Goal: Task Accomplishment & Management: Manage account settings

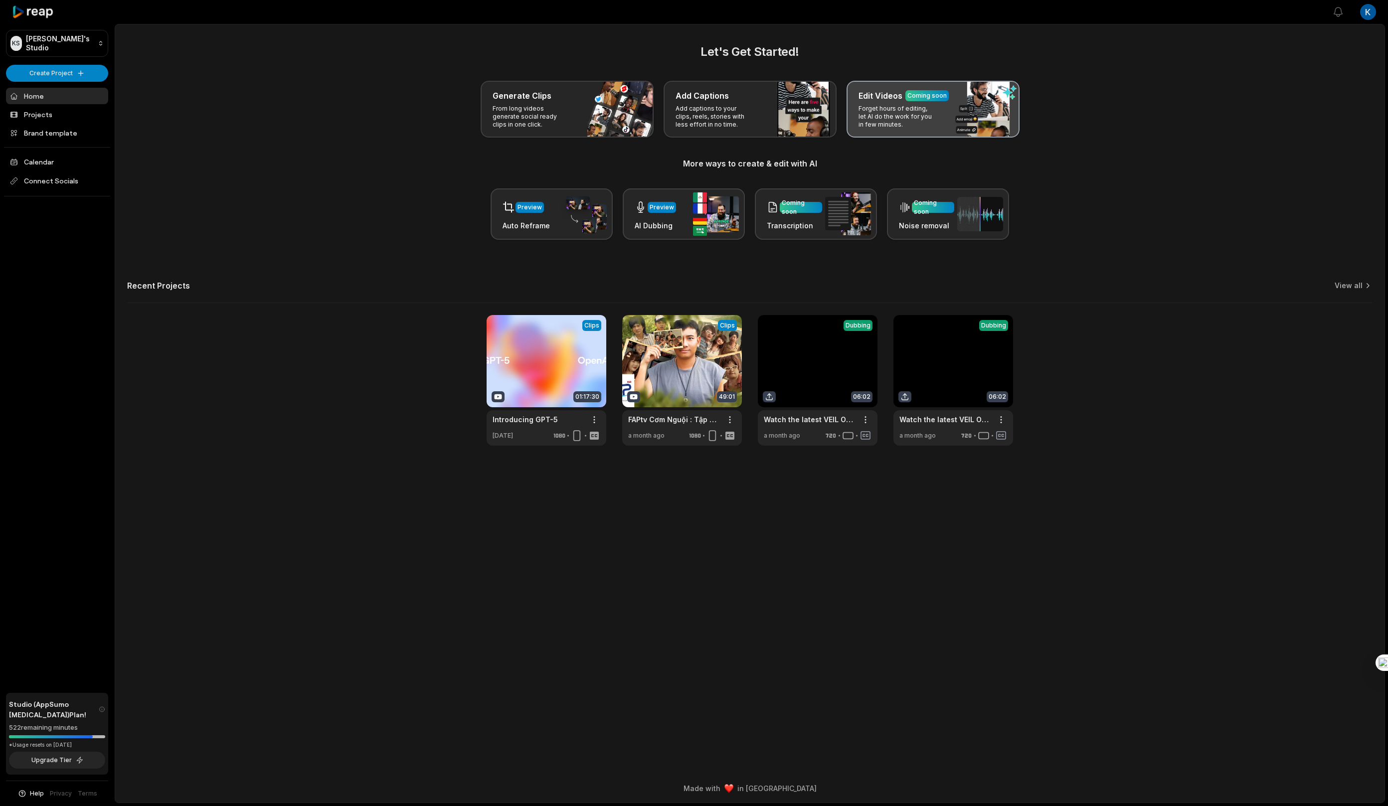
click at [921, 129] on div "Edit Videos Coming soon Forget hours of editing, let AI do the work for you in …" at bounding box center [933, 109] width 173 height 57
click at [927, 122] on p "Forget hours of editing, let AI do the work for you in few minutes." at bounding box center [897, 117] width 77 height 24
click at [1368, 788] on icon "Open Intercom Messenger" at bounding box center [1366, 784] width 11 height 13
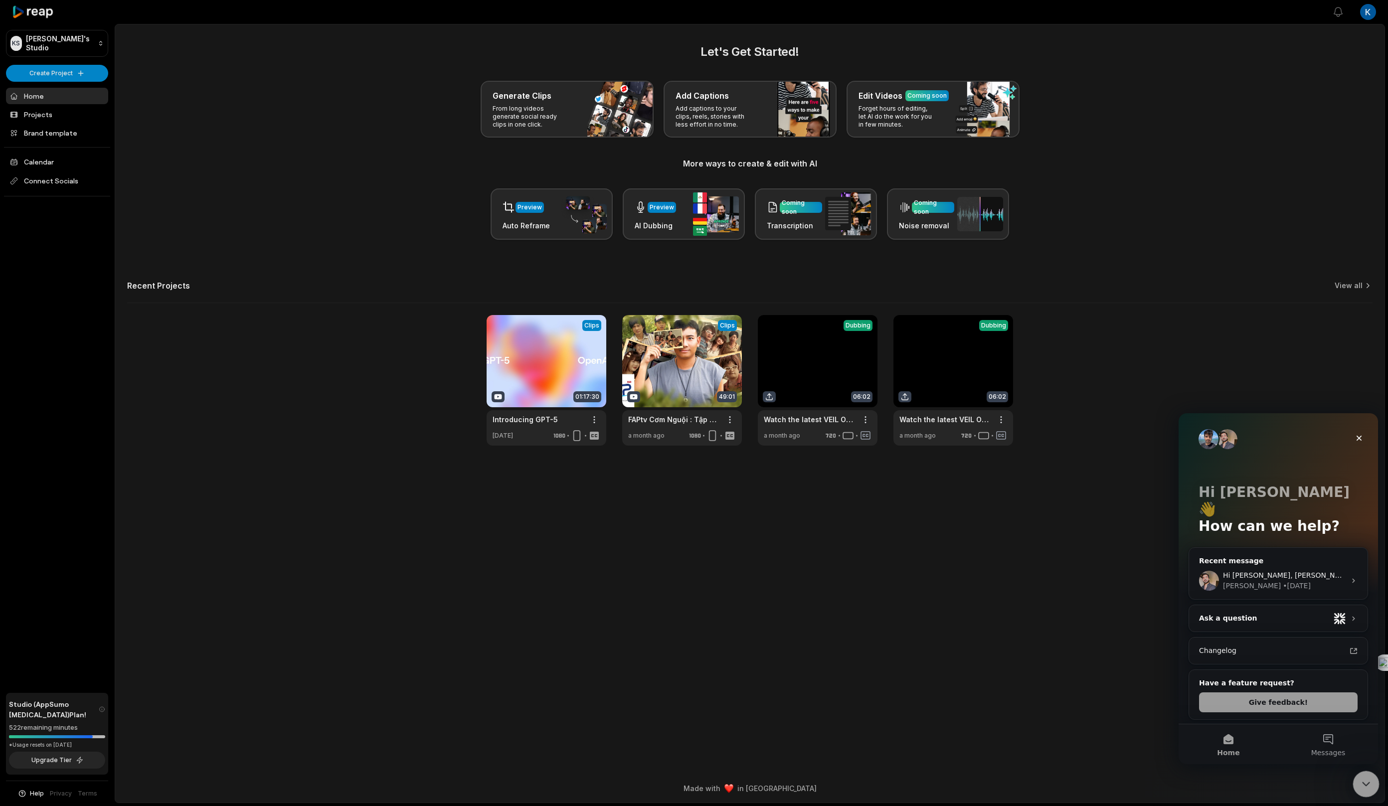
click at [1366, 786] on icon "Close Intercom Messenger" at bounding box center [1365, 783] width 12 height 12
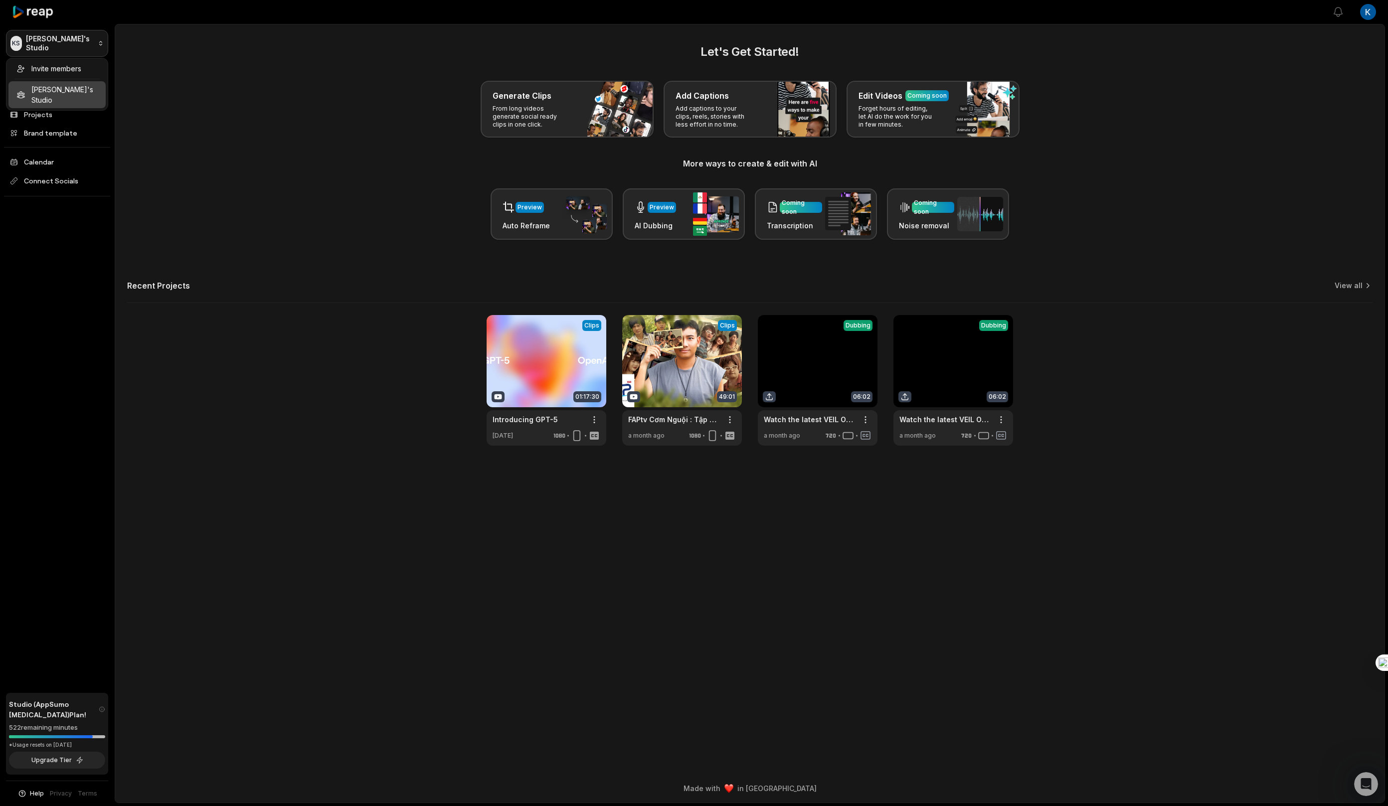
click at [81, 44] on html "KS [PERSON_NAME]'s Studio Create Project Home Projects Brand template Calendar …" at bounding box center [694, 403] width 1388 height 806
click at [220, 148] on html "KS [PERSON_NAME]'s Studio Create Project Home Projects Brand template Calendar …" at bounding box center [694, 403] width 1388 height 806
click at [1365, 14] on html "KS [PERSON_NAME]'s Studio Create Project Home Projects Brand template Calendar …" at bounding box center [694, 403] width 1388 height 806
click at [1330, 60] on span "Settings" at bounding box center [1317, 61] width 26 height 10
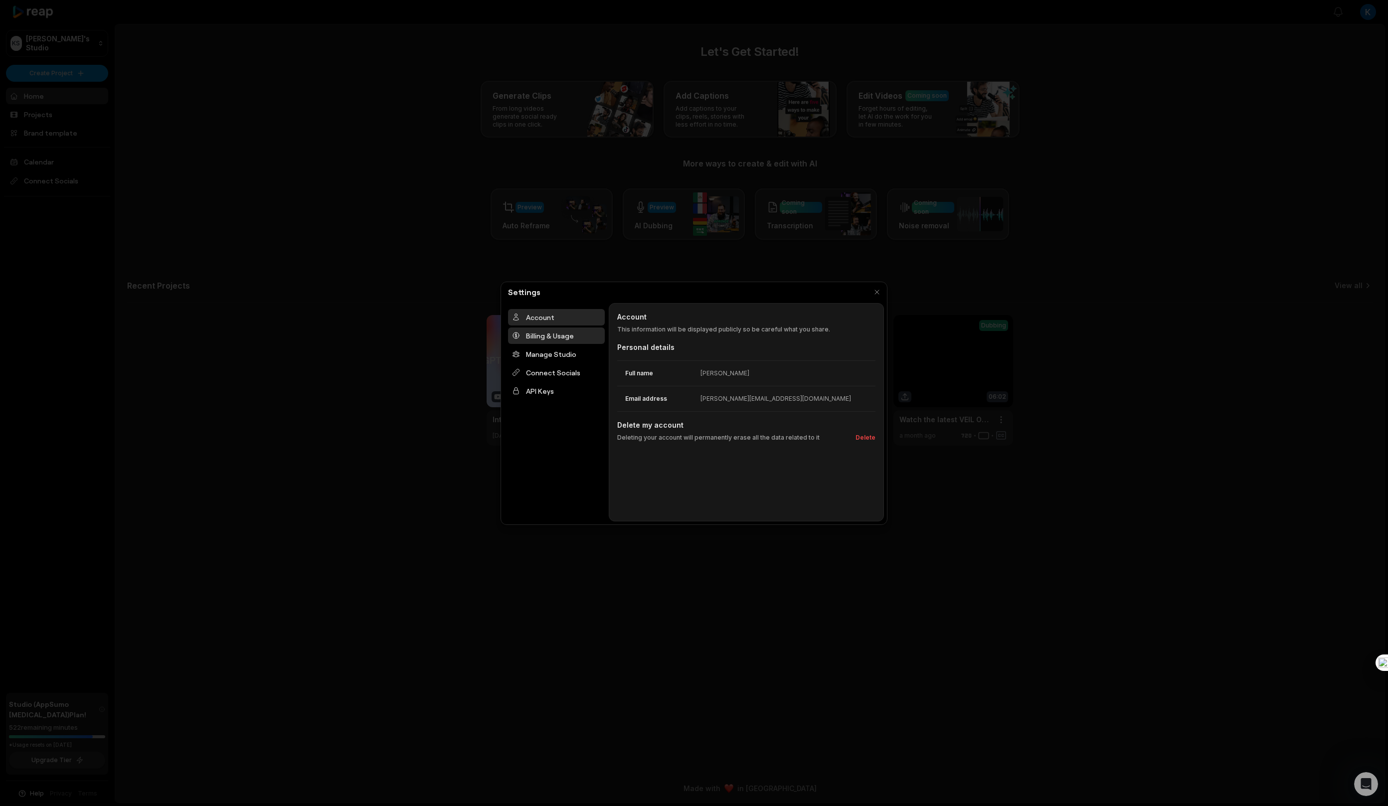
click at [563, 338] on div "Billing & Usage" at bounding box center [556, 336] width 97 height 16
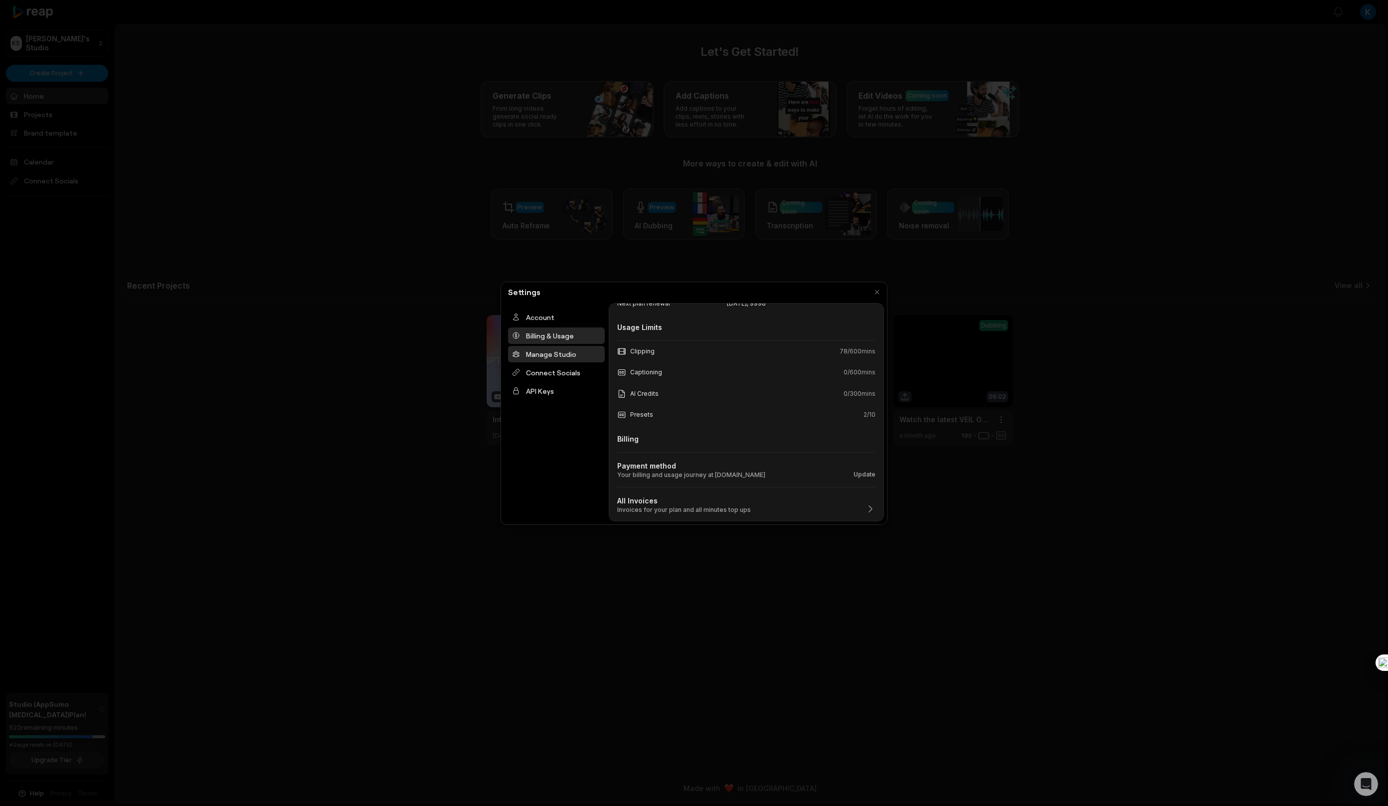
click at [535, 348] on div "Manage Studio" at bounding box center [556, 354] width 97 height 16
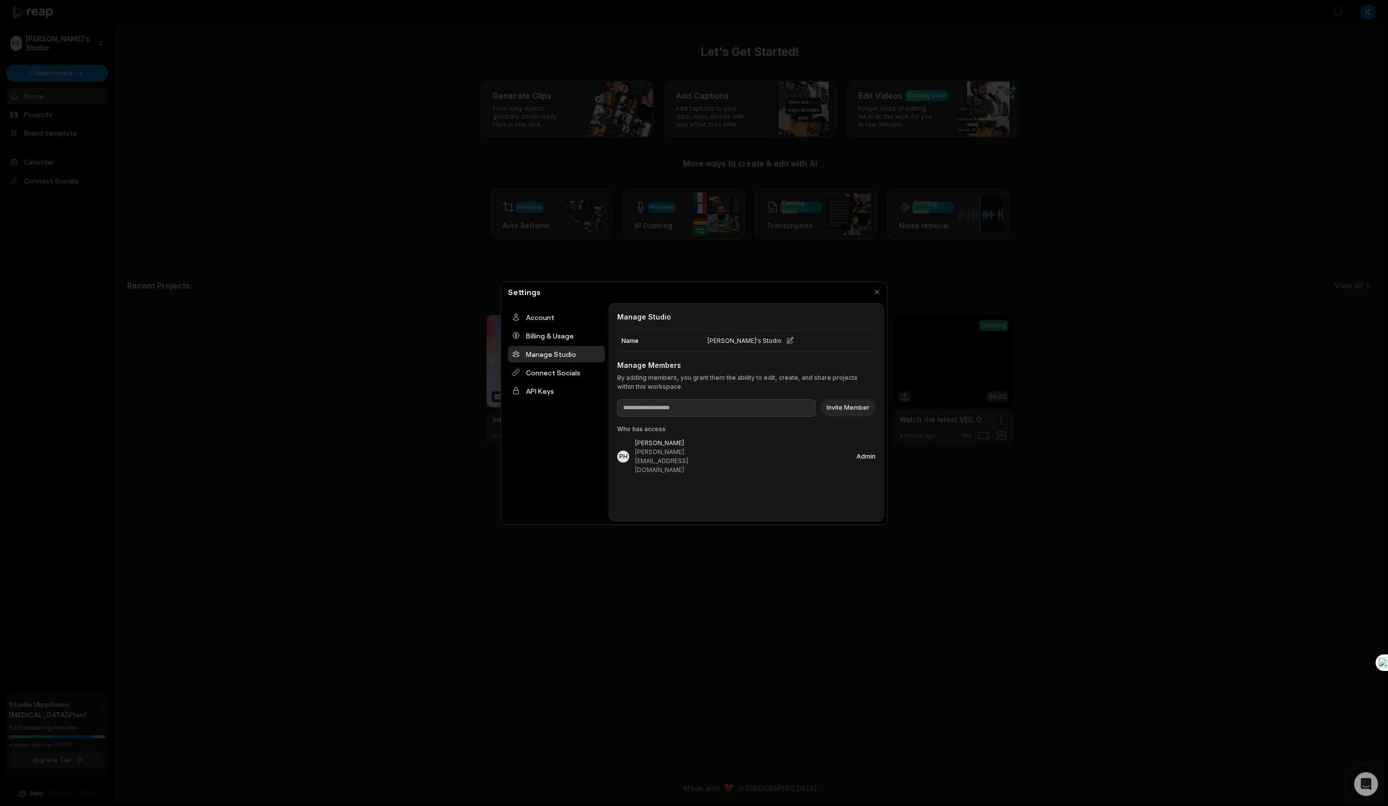
scroll to position [0, 0]
click at [566, 378] on div "Connect Socials" at bounding box center [556, 373] width 97 height 16
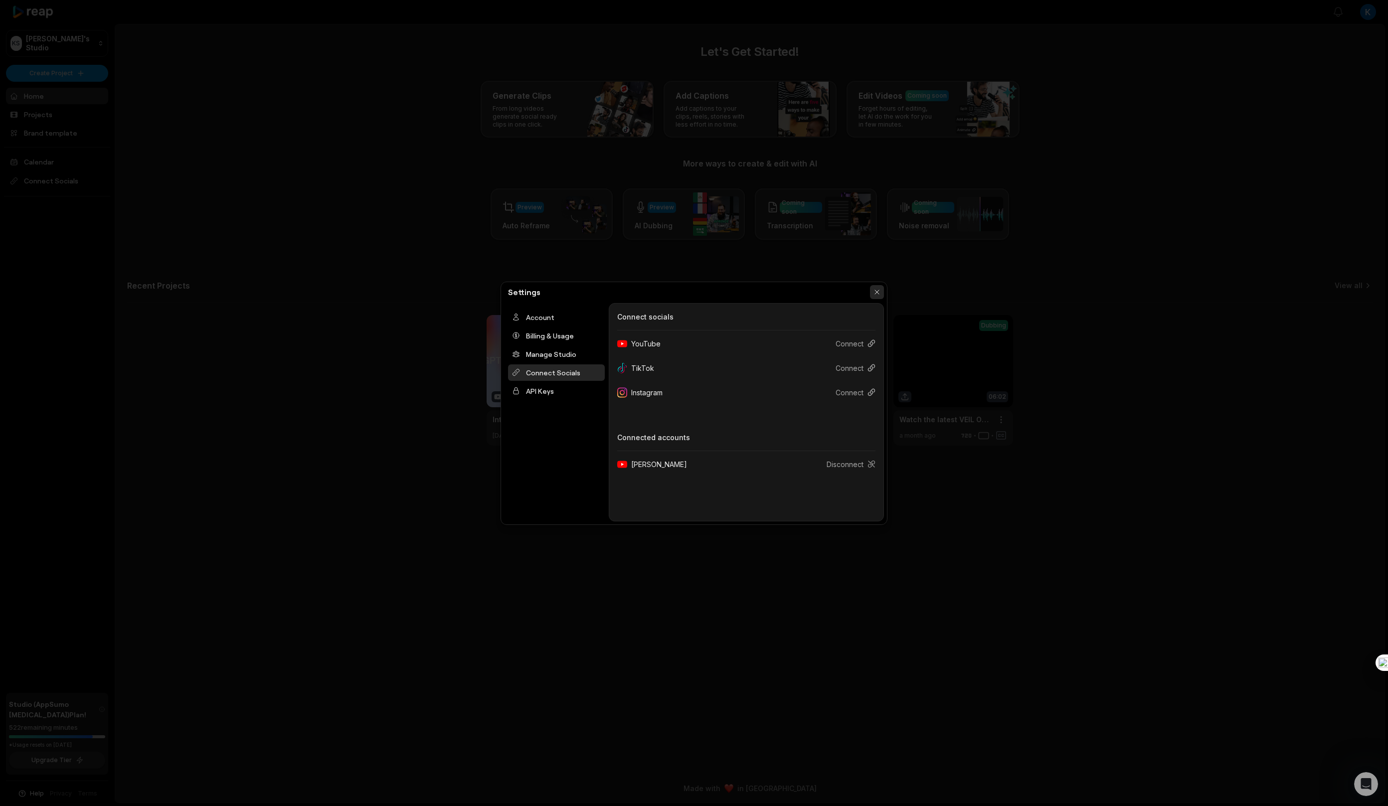
click at [874, 292] on button "button" at bounding box center [877, 292] width 14 height 14
